Goal: Task Accomplishment & Management: Use online tool/utility

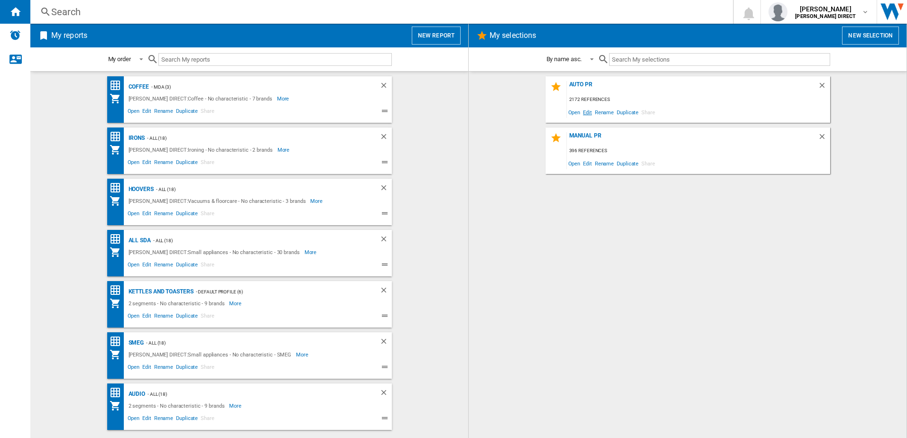
click at [590, 113] on span "Edit" at bounding box center [587, 112] width 12 height 13
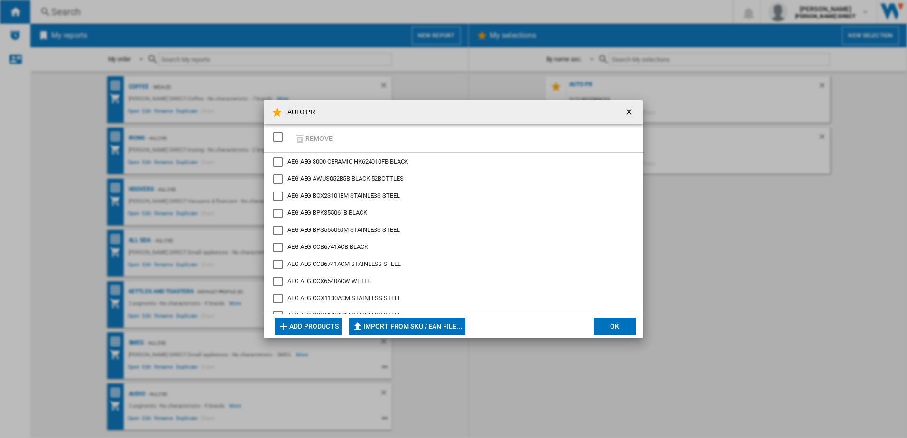
click at [425, 327] on button "Import from SKU / EAN file..." at bounding box center [407, 326] width 116 height 17
type input "**********"
click at [616, 333] on button "OK" at bounding box center [615, 326] width 42 height 17
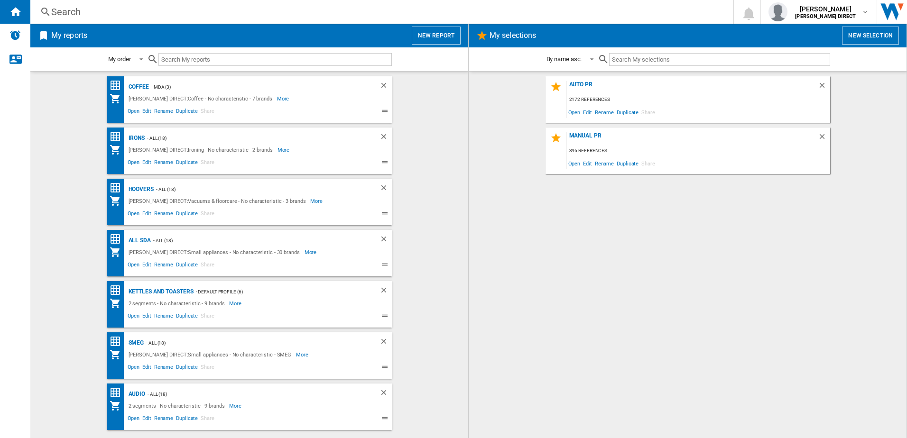
click at [591, 87] on div "AUTO PR" at bounding box center [692, 87] width 251 height 13
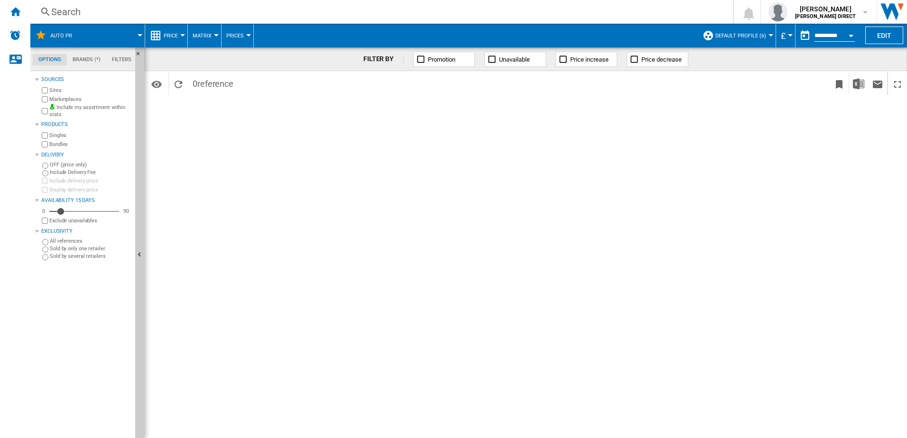
click at [48, 101] on div "Marketplaces" at bounding box center [86, 99] width 92 height 9
click at [13, 16] on ng-md-icon "Home" at bounding box center [14, 11] width 11 height 11
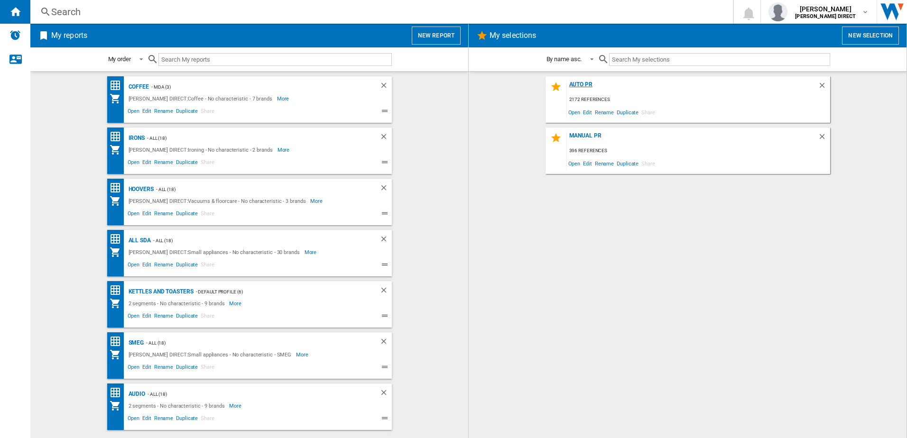
click at [579, 87] on div "AUTO PR" at bounding box center [692, 87] width 251 height 13
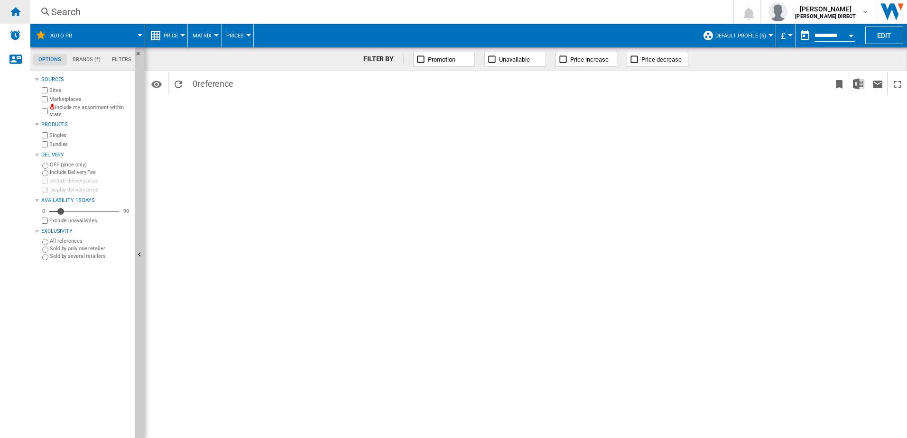
click at [17, 11] on ng-md-icon "Home" at bounding box center [14, 11] width 11 height 11
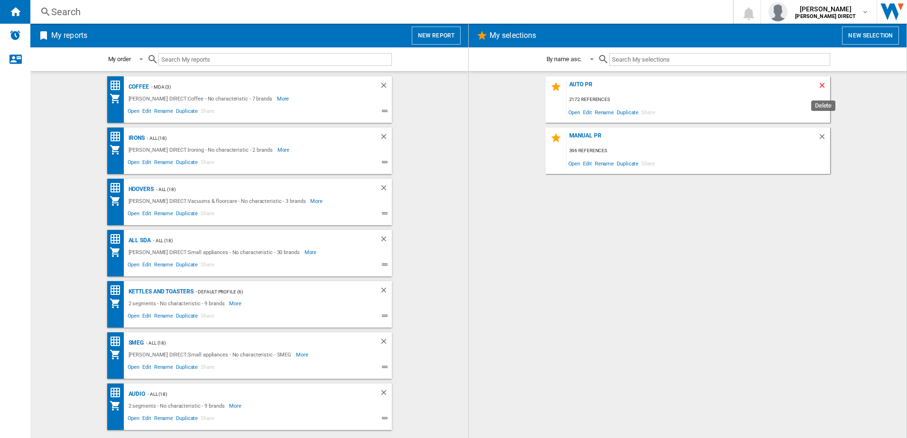
click at [724, 85] on ng-md-icon "Delete" at bounding box center [822, 86] width 11 height 11
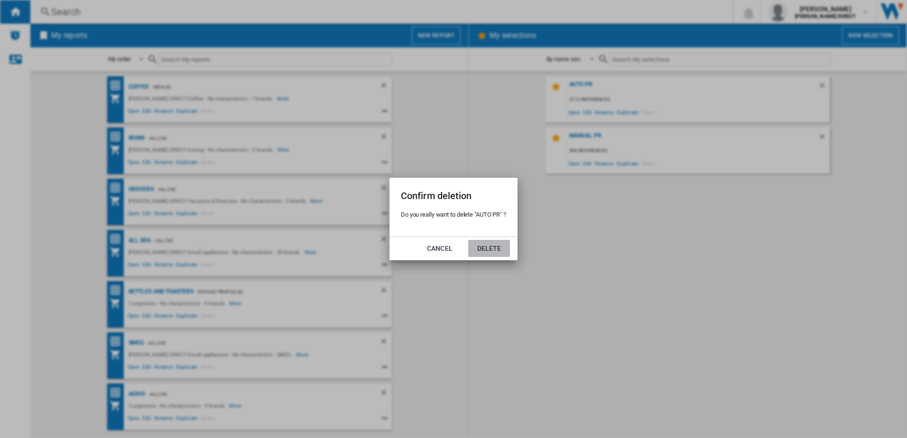
click at [486, 248] on button "Delete" at bounding box center [489, 248] width 42 height 17
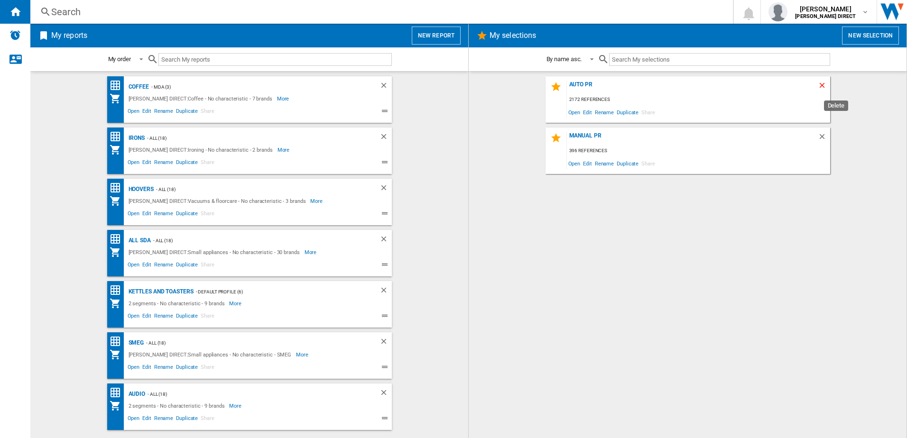
click at [817, 82] on ng-md-icon "Delete" at bounding box center [822, 86] width 11 height 11
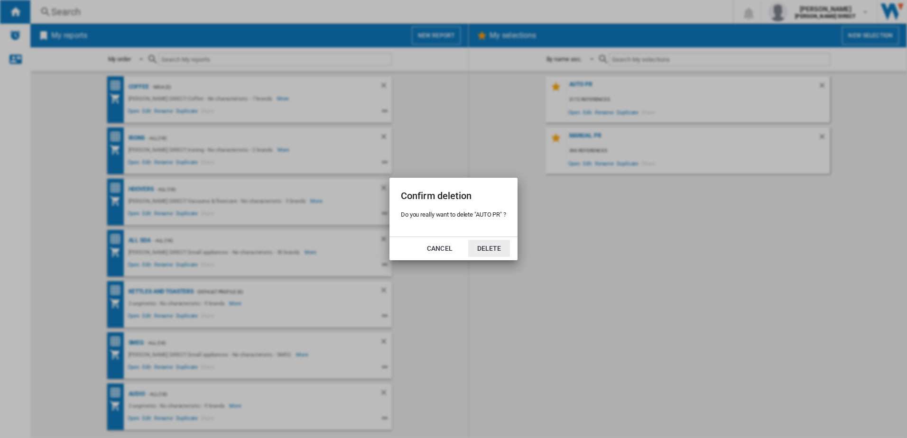
click at [476, 245] on button "Delete" at bounding box center [489, 248] width 42 height 17
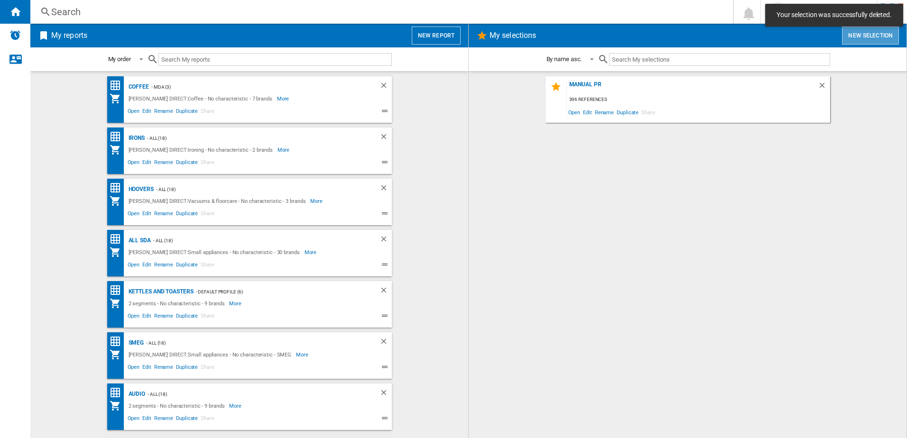
click at [864, 36] on button "New selection" at bounding box center [870, 36] width 57 height 18
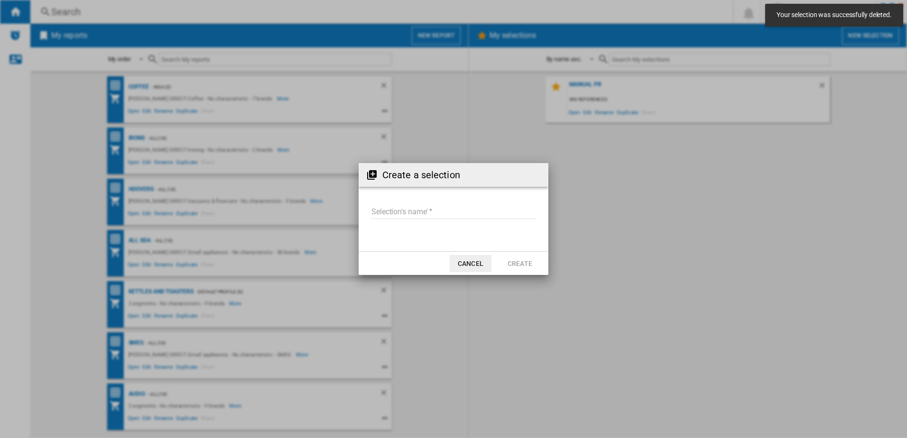
click at [435, 213] on input "Selection's name'" at bounding box center [453, 212] width 165 height 14
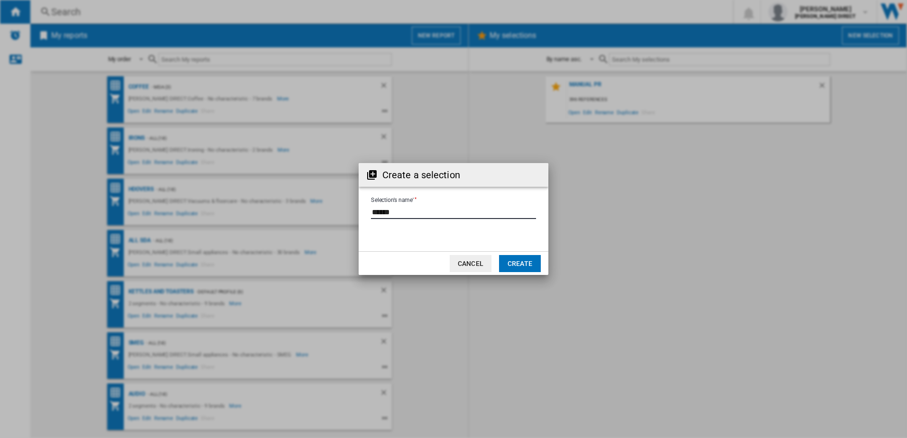
type input "******"
click at [532, 265] on button "Create" at bounding box center [520, 263] width 42 height 17
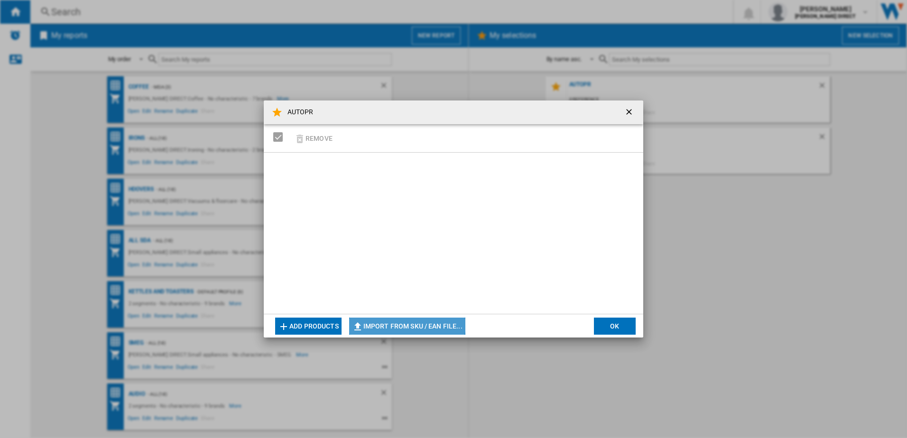
click at [408, 323] on button "Import from SKU / EAN file..." at bounding box center [407, 326] width 116 height 17
type input "**********"
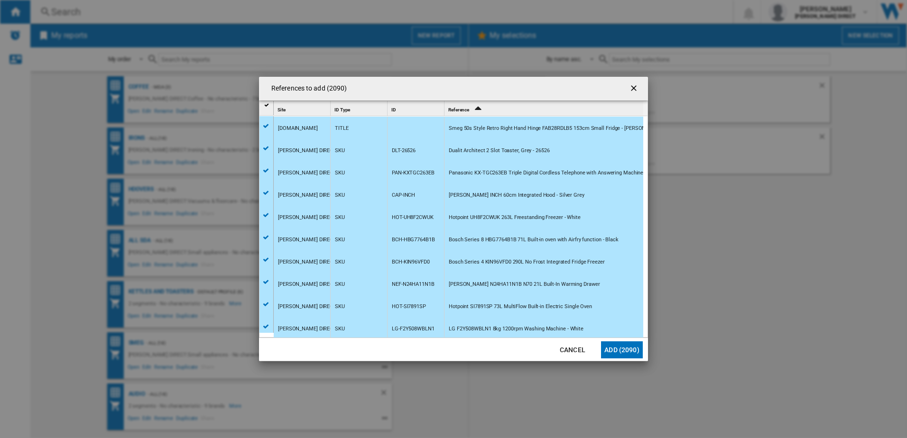
click at [615, 346] on button "Add (2090)" at bounding box center [622, 349] width 42 height 17
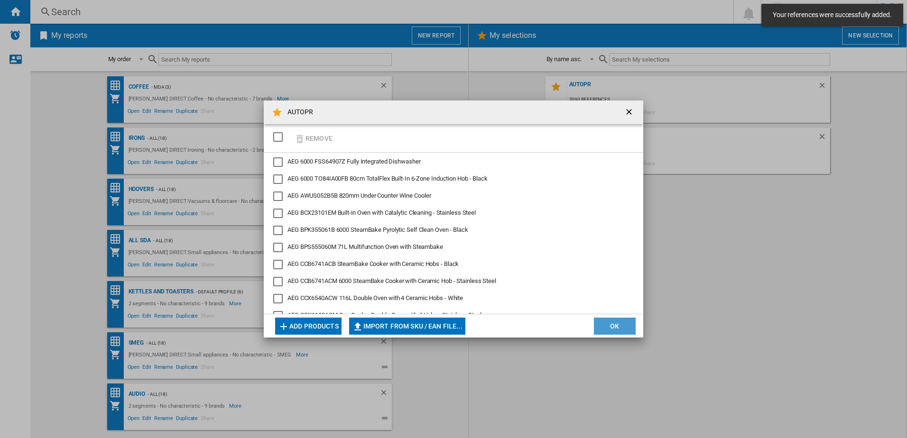
click at [622, 331] on button "OK" at bounding box center [615, 326] width 42 height 17
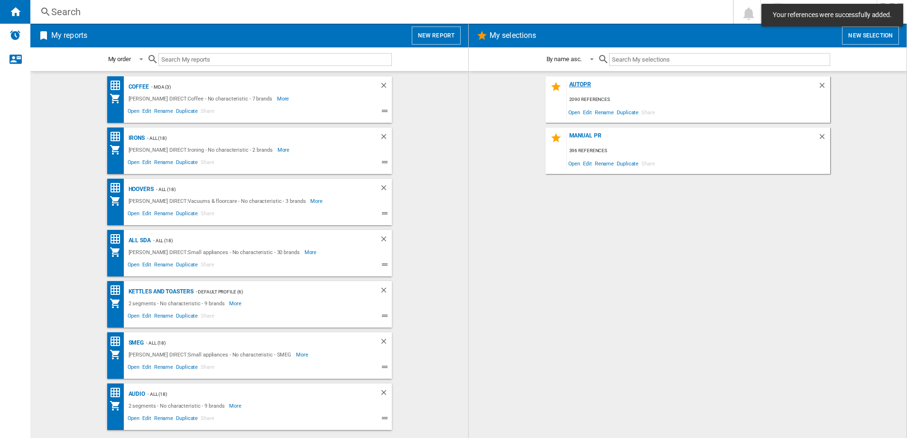
click at [588, 87] on div "AUTOPR" at bounding box center [692, 87] width 251 height 13
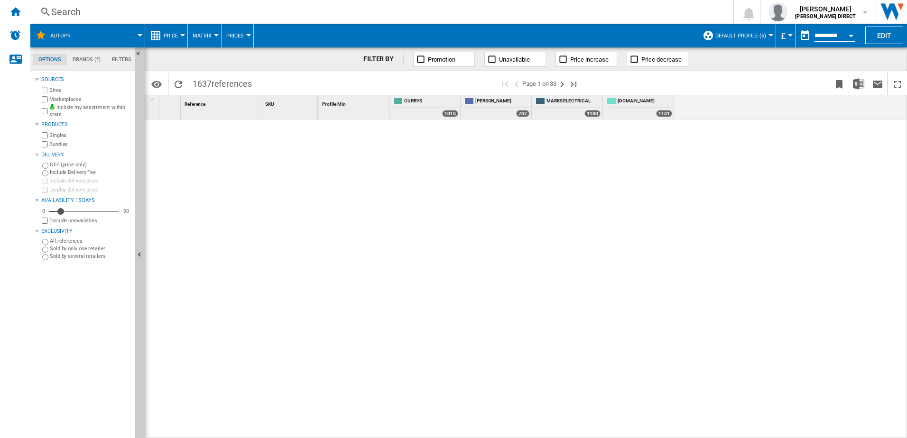
click at [47, 143] on div "Bundles" at bounding box center [86, 144] width 92 height 9
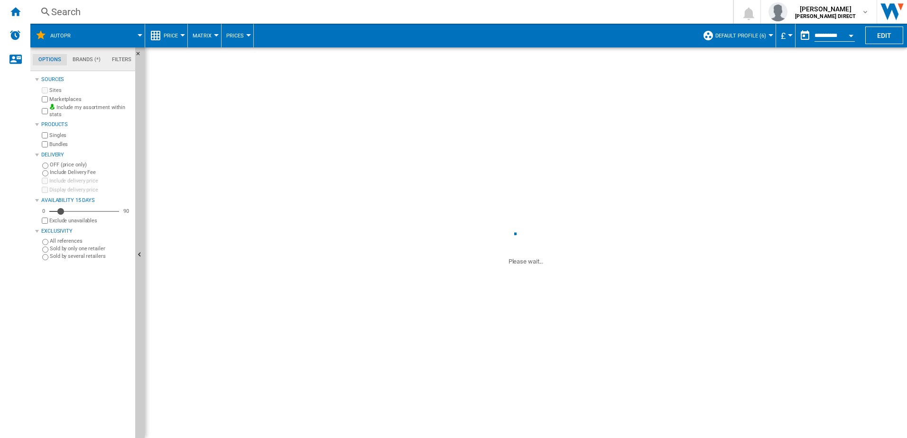
click at [48, 146] on div "Bundles" at bounding box center [86, 144] width 92 height 9
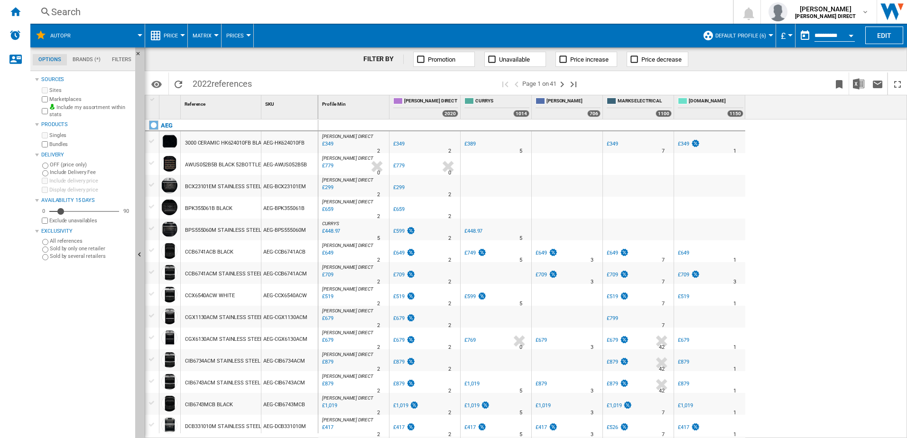
click at [746, 34] on span "Default profile (6)" at bounding box center [740, 36] width 51 height 6
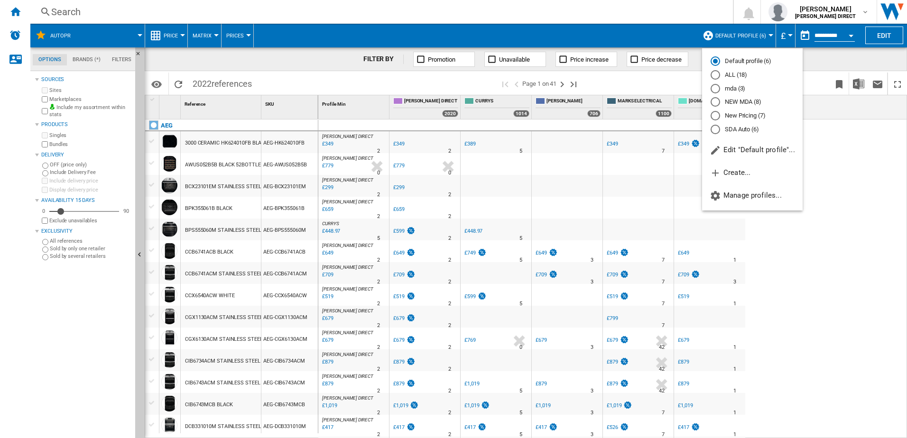
click at [743, 127] on md-radio-button "SDA Auto (6)" at bounding box center [751, 129] width 83 height 9
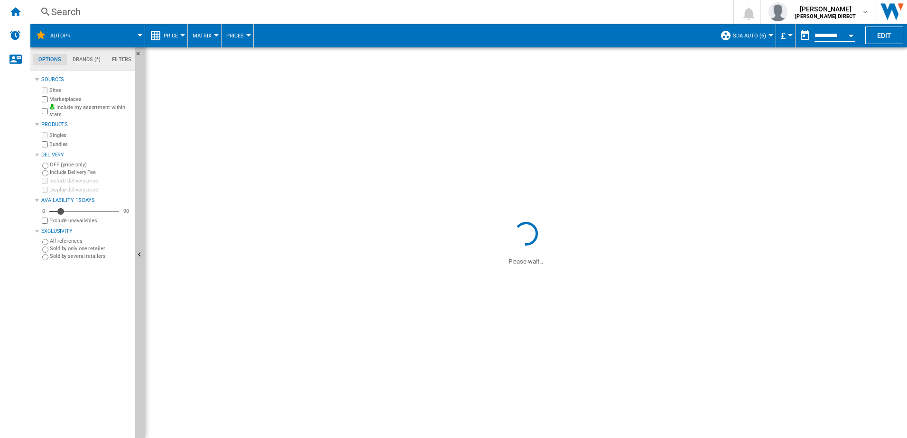
click at [740, 37] on span "SDA Auto (6)" at bounding box center [749, 36] width 33 height 6
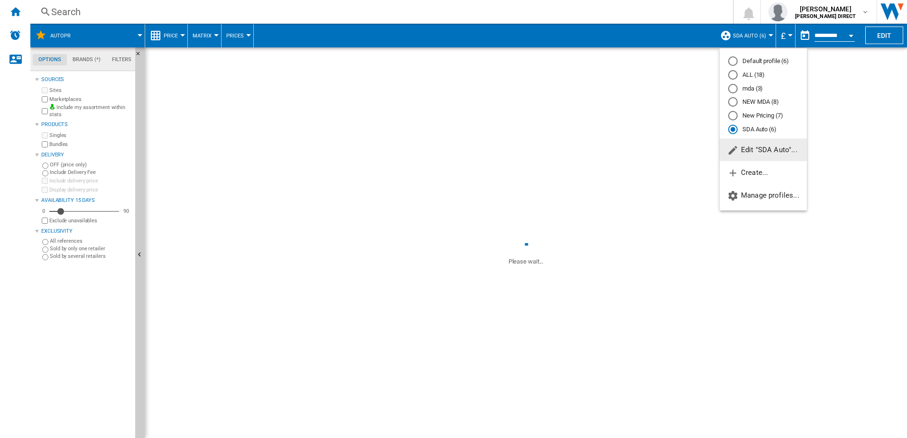
click at [761, 115] on md-radio-button "New Pricing (7)" at bounding box center [763, 115] width 70 height 9
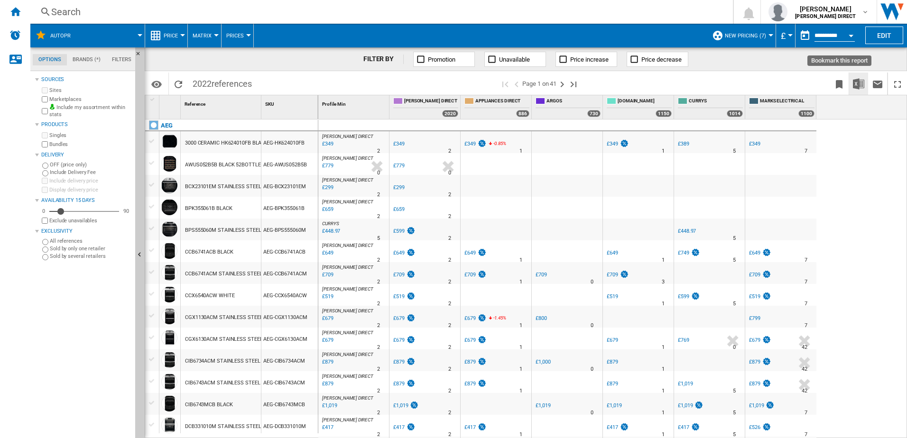
click at [853, 84] on img "Download in Excel" at bounding box center [858, 83] width 11 height 11
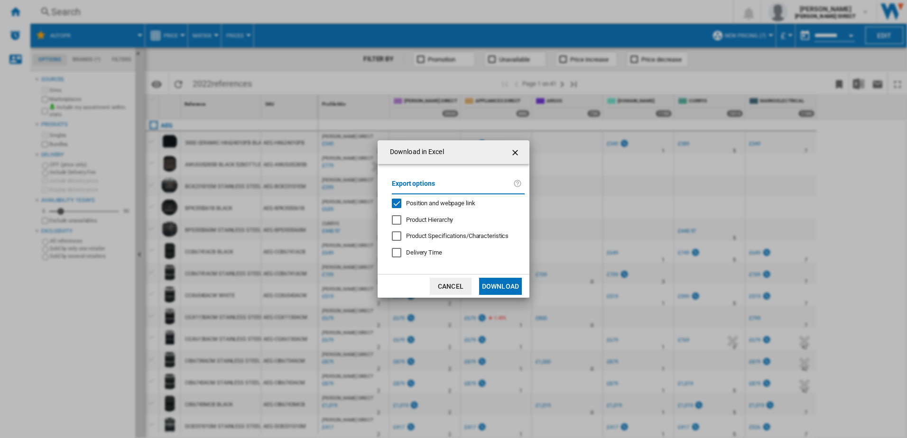
click at [401, 202] on div "Position and webpage link" at bounding box center [396, 203] width 9 height 9
click at [507, 283] on button "Download" at bounding box center [500, 286] width 43 height 17
